Goal: Task Accomplishment & Management: Manage account settings

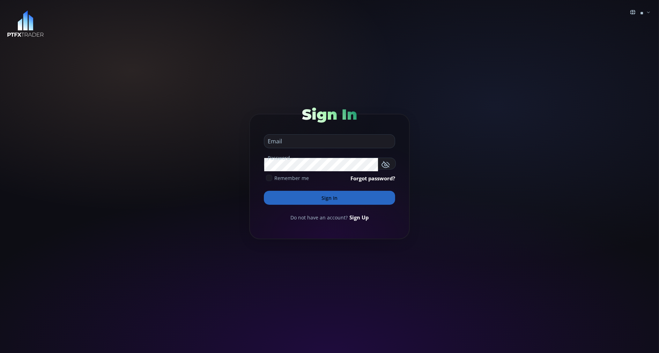
type input "**********"
click at [279, 196] on button "Sign In" at bounding box center [329, 198] width 131 height 14
